Goal: Task Accomplishment & Management: Complete application form

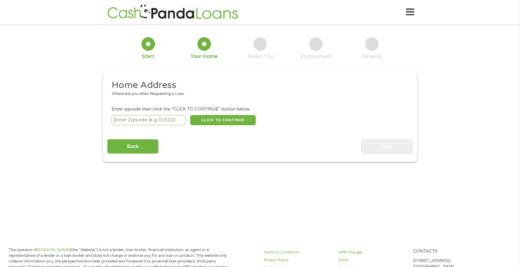
click at [167, 121] on input "number" at bounding box center [149, 120] width 74 height 10
type input "90011"
click at [242, 122] on button "CLICK TO CONTINUE" at bounding box center [223, 120] width 66 height 10
type input "90011"
type input "[GEOGRAPHIC_DATA]"
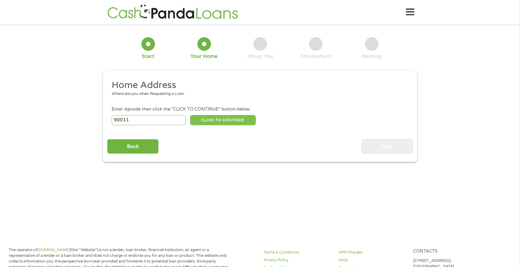
select select "[US_STATE]"
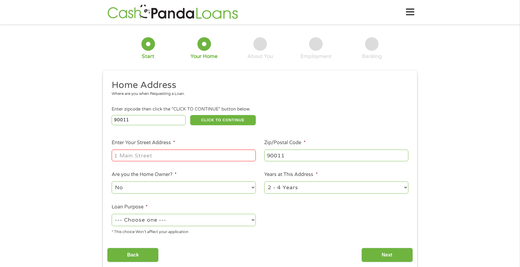
click at [197, 160] on input "Enter Your Street Address *" at bounding box center [184, 155] width 144 height 11
type input "[STREET_ADDRESS]"
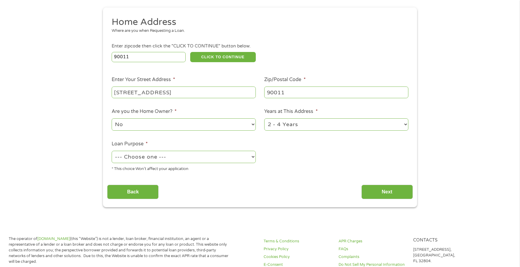
scroll to position [69, 0]
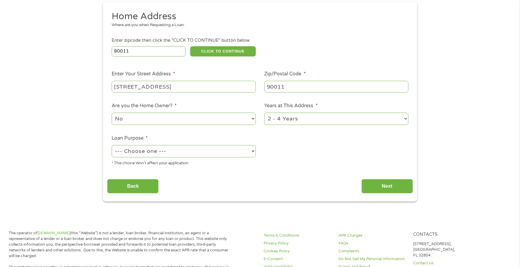
click at [274, 119] on select "1 Year or less 1 - 2 Years 2 - 4 Years Over 4 Years" at bounding box center [336, 119] width 144 height 12
select select "60months"
click at [264, 113] on select "1 Year or less 1 - 2 Years 2 - 4 Years Over 4 Years" at bounding box center [336, 119] width 144 height 12
click at [183, 159] on div "* This choice Won’t affect your application" at bounding box center [184, 162] width 144 height 8
click at [174, 152] on select "--- Choose one --- Pay Bills Debt Consolidation Home Improvement Major Purchase…" at bounding box center [184, 151] width 144 height 12
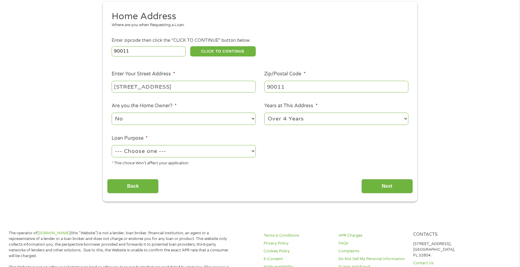
select select "medicalexpenses"
click at [112, 146] on select "--- Choose one --- Pay Bills Debt Consolidation Home Improvement Major Purchase…" at bounding box center [184, 151] width 144 height 12
click at [390, 186] on input "Next" at bounding box center [386, 186] width 51 height 15
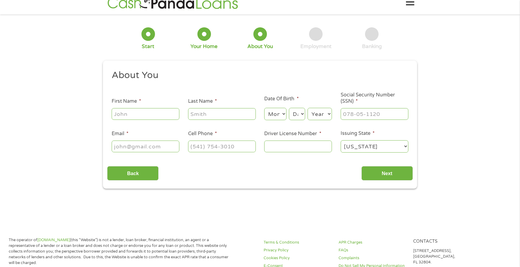
scroll to position [0, 0]
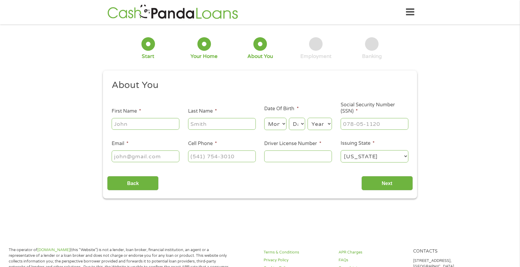
click at [151, 122] on input "First Name *" at bounding box center [146, 123] width 68 height 11
type input "[PERSON_NAME]"
type input "raya"
click at [275, 124] on select "Month 1 2 3 4 5 6 7 8 9 10 11 12" at bounding box center [275, 124] width 22 height 12
